Goal: Task Accomplishment & Management: Manage account settings

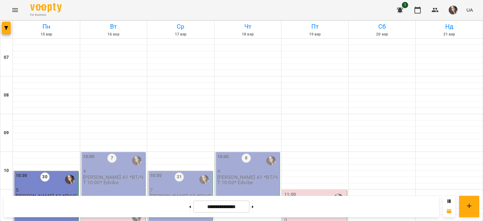
scroll to position [441, 0]
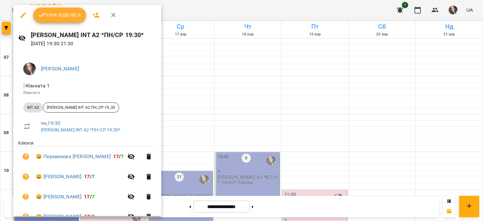
click at [65, 16] on span "Урок відбувся" at bounding box center [59, 15] width 43 height 8
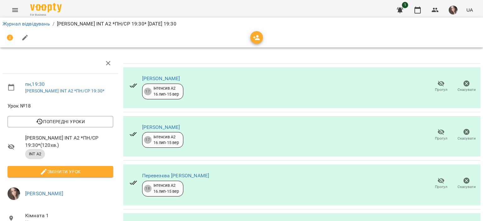
scroll to position [126, 0]
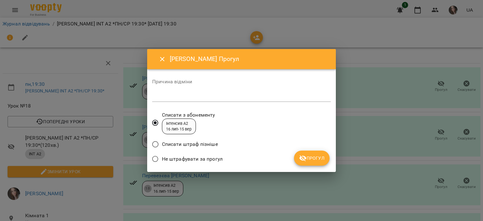
click at [318, 154] on button "Прогул" at bounding box center [312, 158] width 36 height 15
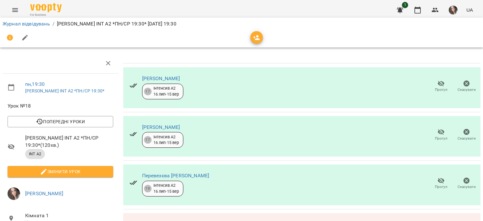
scroll to position [243, 0]
click at [39, 27] on li "Журнал відвідувань" at bounding box center [27, 24] width 48 height 8
click at [39, 25] on link "Журнал відвідувань" at bounding box center [27, 24] width 48 height 6
